Goal: Information Seeking & Learning: Learn about a topic

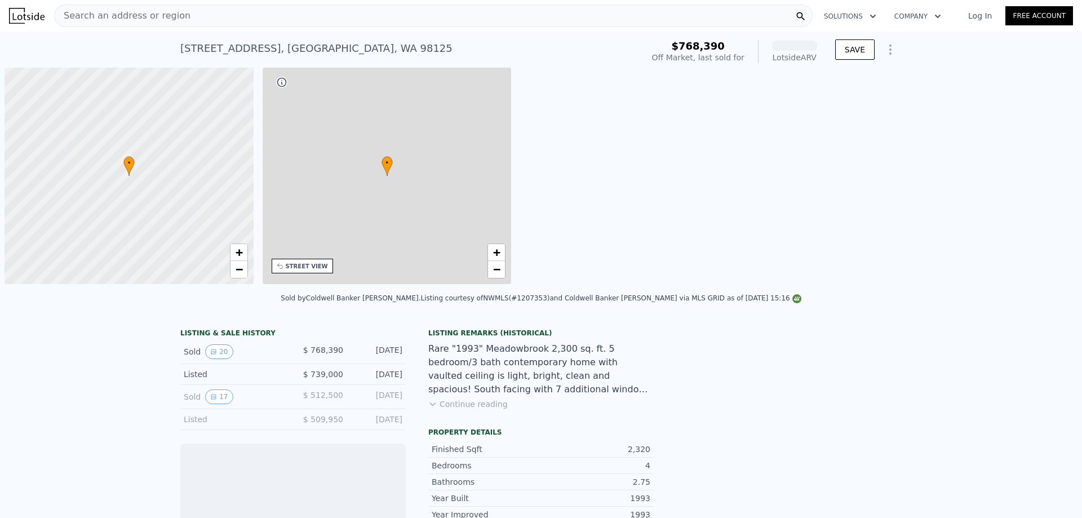
scroll to position [0, 5]
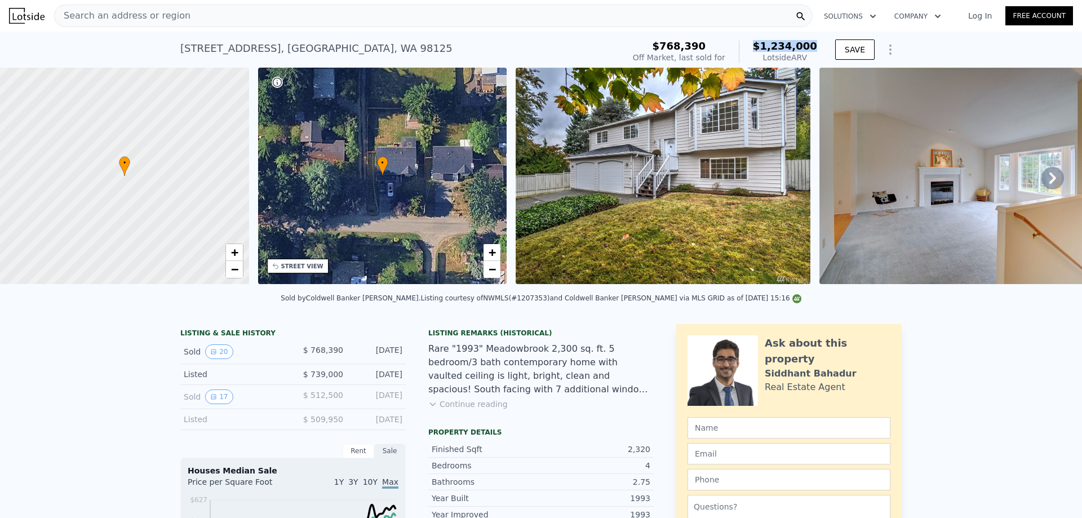
drag, startPoint x: 813, startPoint y: 46, endPoint x: 766, endPoint y: 45, distance: 47.3
click at [766, 45] on div "$768,390 Off Market, last sold for $1,234,000 Lotside ARV" at bounding box center [724, 52] width 193 height 32
copy span "$1,234,000"
click at [286, 16] on div "Search an address or region" at bounding box center [433, 16] width 758 height 23
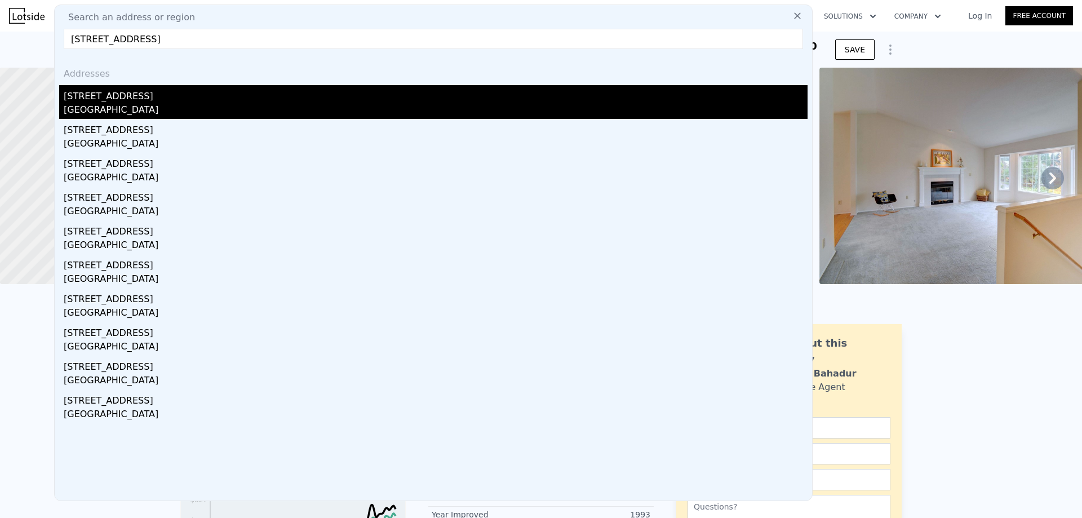
type input "[STREET_ADDRESS]"
click at [215, 100] on div "[STREET_ADDRESS]" at bounding box center [436, 94] width 744 height 18
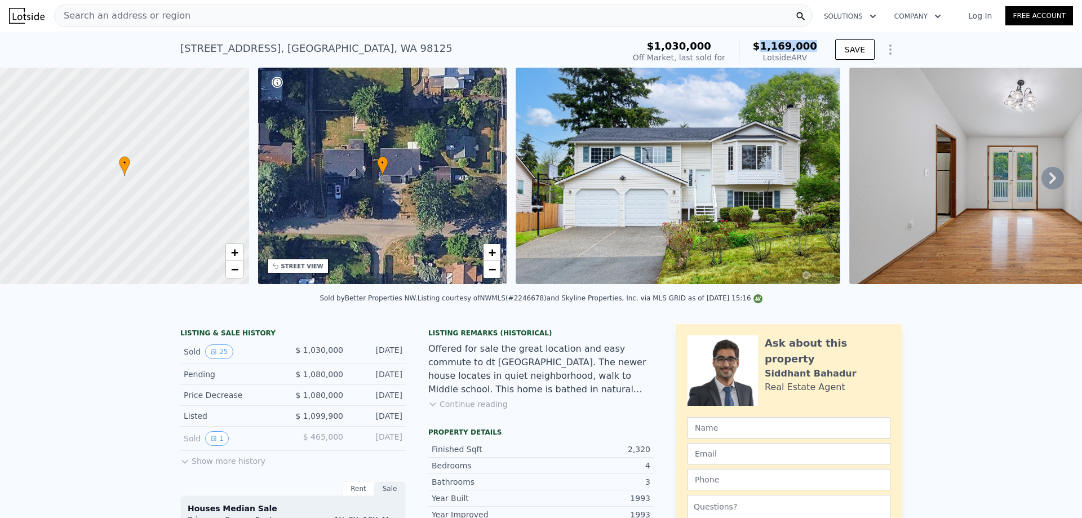
drag, startPoint x: 816, startPoint y: 47, endPoint x: 767, endPoint y: 48, distance: 49.0
click at [767, 48] on div "$1,030,000 Off Market, last sold for $1,169,000 Lotside ARV" at bounding box center [724, 52] width 193 height 32
copy span "1,169,000"
